Goal: Task Accomplishment & Management: Manage account settings

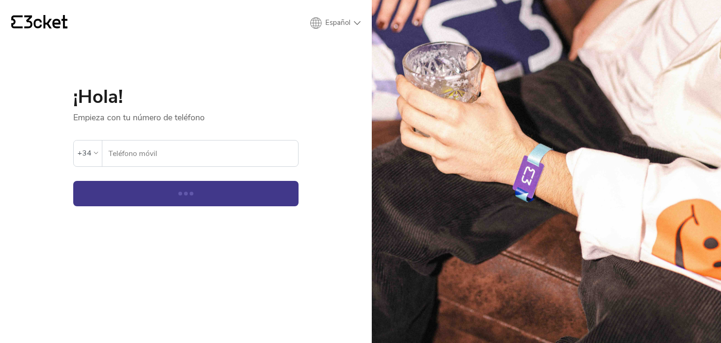
select select "es"
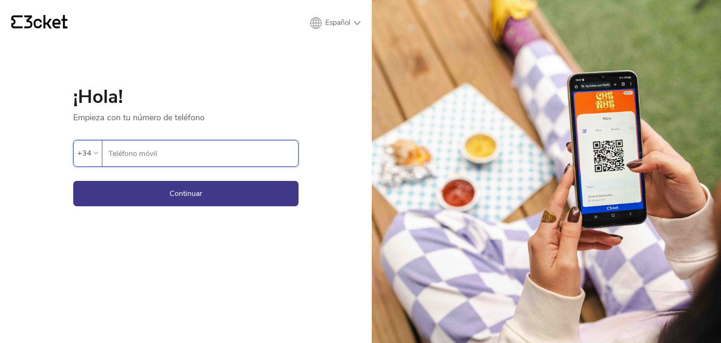
click at [208, 156] on input "Teléfono móvil" at bounding box center [203, 153] width 190 height 26
type input "654874891"
click at [208, 192] on button "Continuar" at bounding box center [185, 193] width 225 height 25
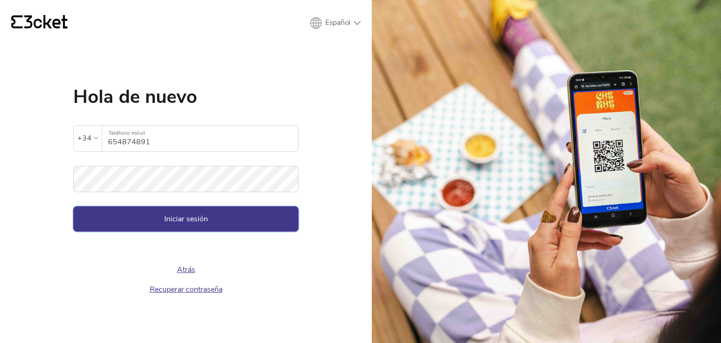
click at [219, 227] on button "Iniciar sesión" at bounding box center [185, 218] width 225 height 25
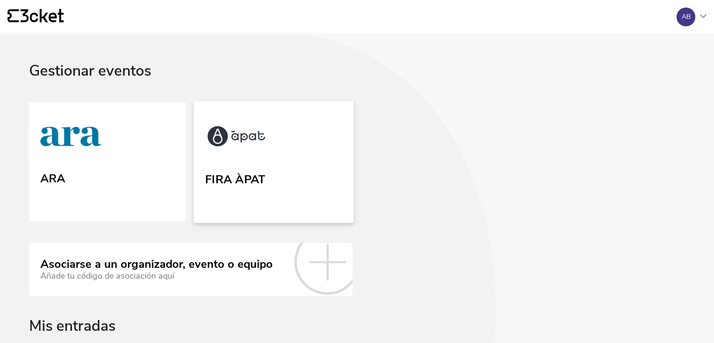
click at [223, 152] on img at bounding box center [236, 137] width 62 height 43
